Goal: Transaction & Acquisition: Purchase product/service

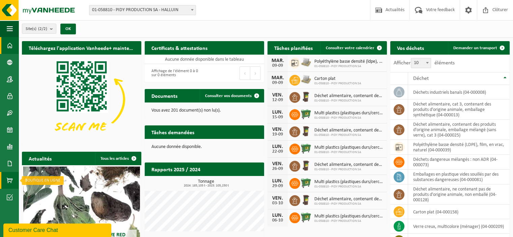
click at [8, 182] on span at bounding box center [10, 180] width 6 height 17
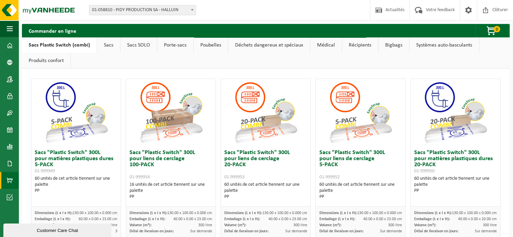
click at [109, 45] on link "Sacs" at bounding box center [108, 45] width 23 height 16
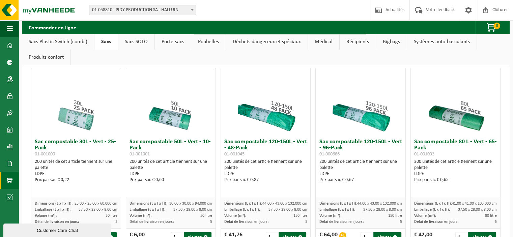
scroll to position [236, 0]
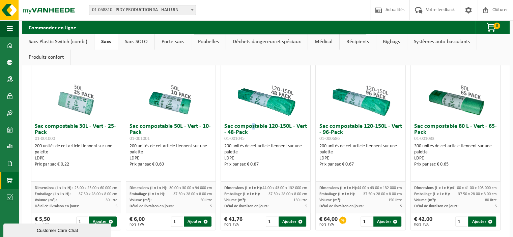
click at [250, 128] on h3 "Sac compostable 120-150L - Vert - 48-Pack 01-001045" at bounding box center [265, 132] width 83 height 18
click at [270, 97] on img at bounding box center [265, 86] width 67 height 67
click at [246, 139] on h3 "Sac compostable 120-150L - Vert - 48-Pack 01-001045" at bounding box center [265, 132] width 83 height 18
click at [285, 108] on img at bounding box center [265, 86] width 67 height 67
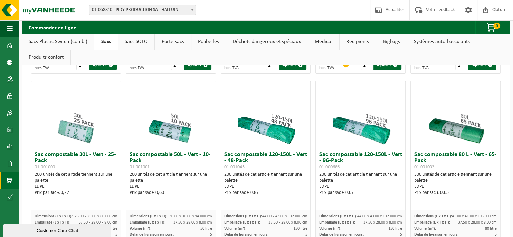
scroll to position [207, 0]
